Goal: Obtain resource: Download file/media

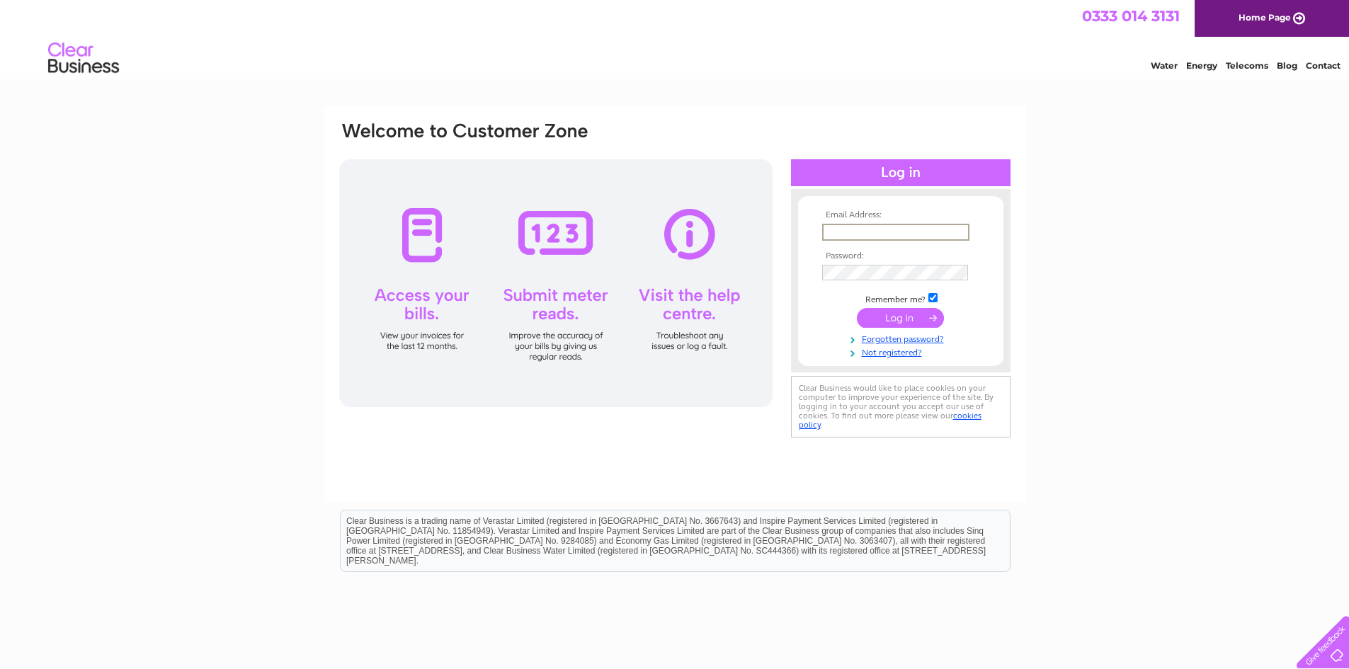
click at [855, 232] on input "text" at bounding box center [895, 232] width 147 height 17
type input "arobertson@breuk.com"
click at [897, 314] on input "submit" at bounding box center [900, 317] width 87 height 20
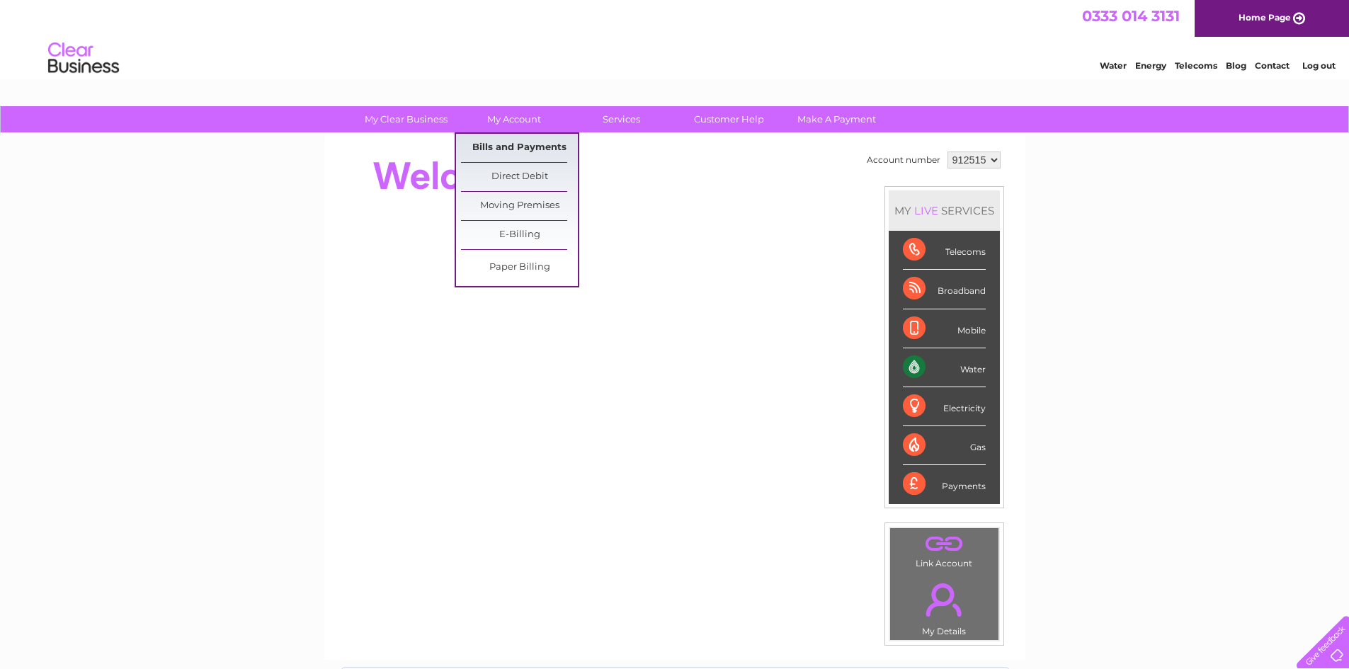
click at [523, 147] on link "Bills and Payments" at bounding box center [519, 148] width 117 height 28
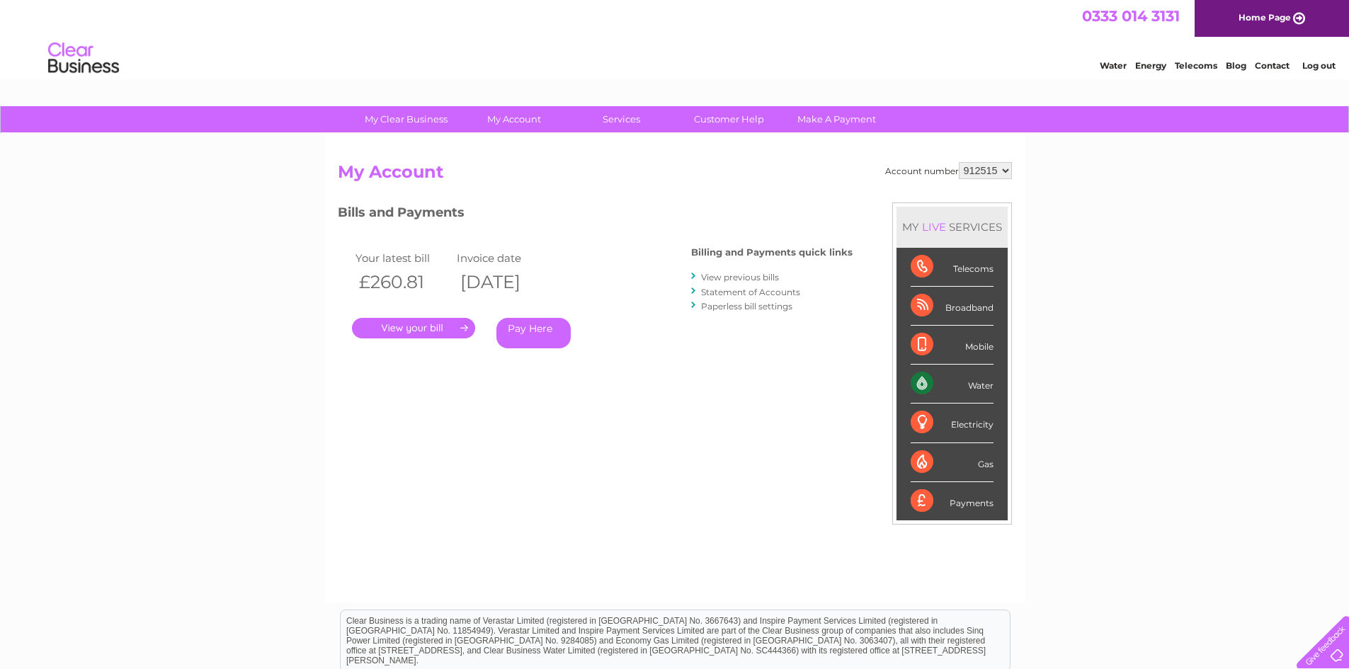
click at [732, 282] on link "View previous bills" at bounding box center [740, 277] width 78 height 11
click at [734, 274] on link "View previous bills" at bounding box center [740, 277] width 78 height 11
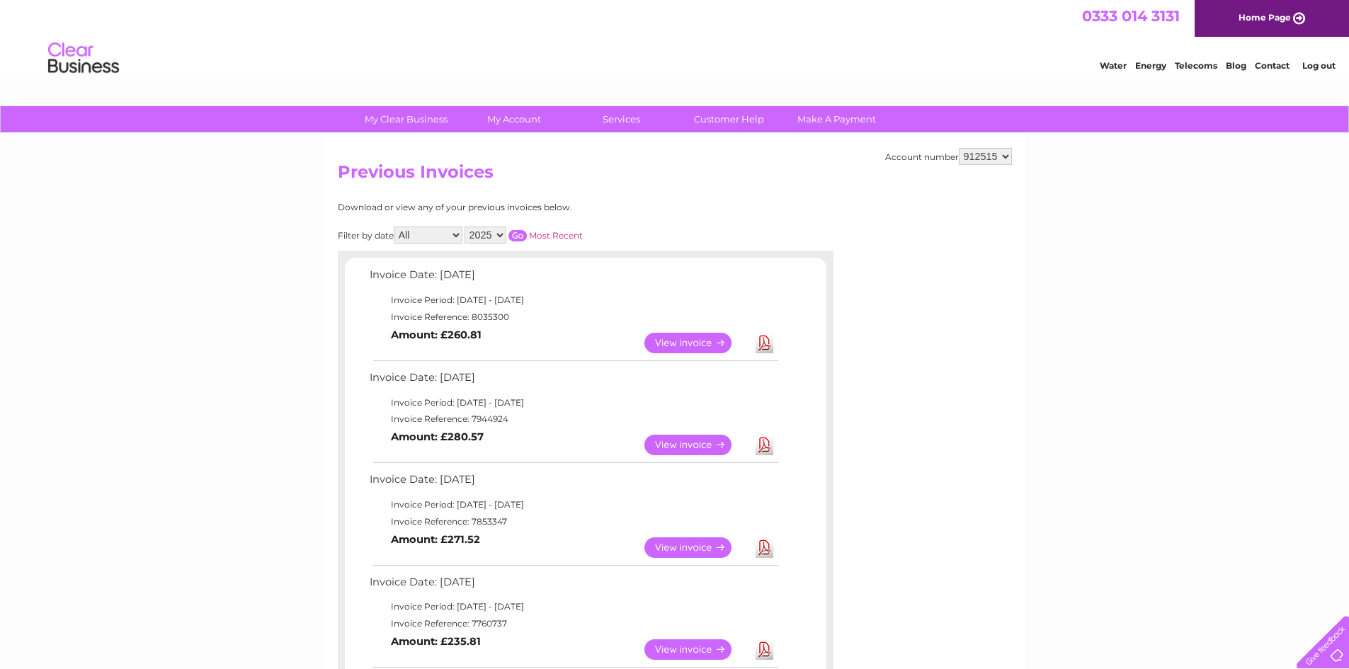
click at [766, 448] on link "Download" at bounding box center [765, 445] width 18 height 21
